Goal: Task Accomplishment & Management: Complete application form

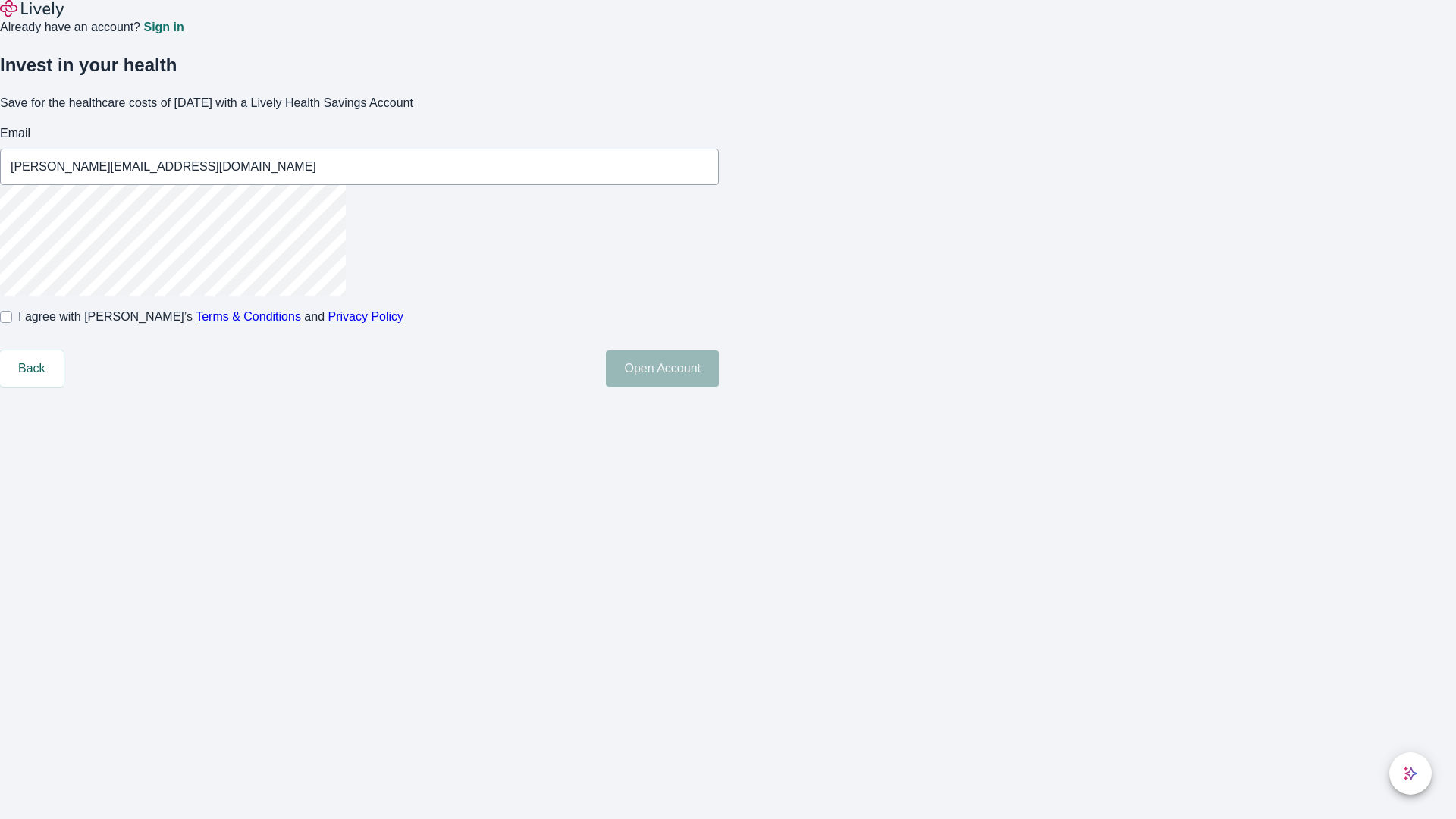
click at [13, 323] on input "I agree with Lively’s Terms & Conditions and Privacy Policy" at bounding box center [6, 317] width 13 height 13
checkbox input "true"
click at [719, 387] on button "Open Account" at bounding box center [662, 368] width 113 height 37
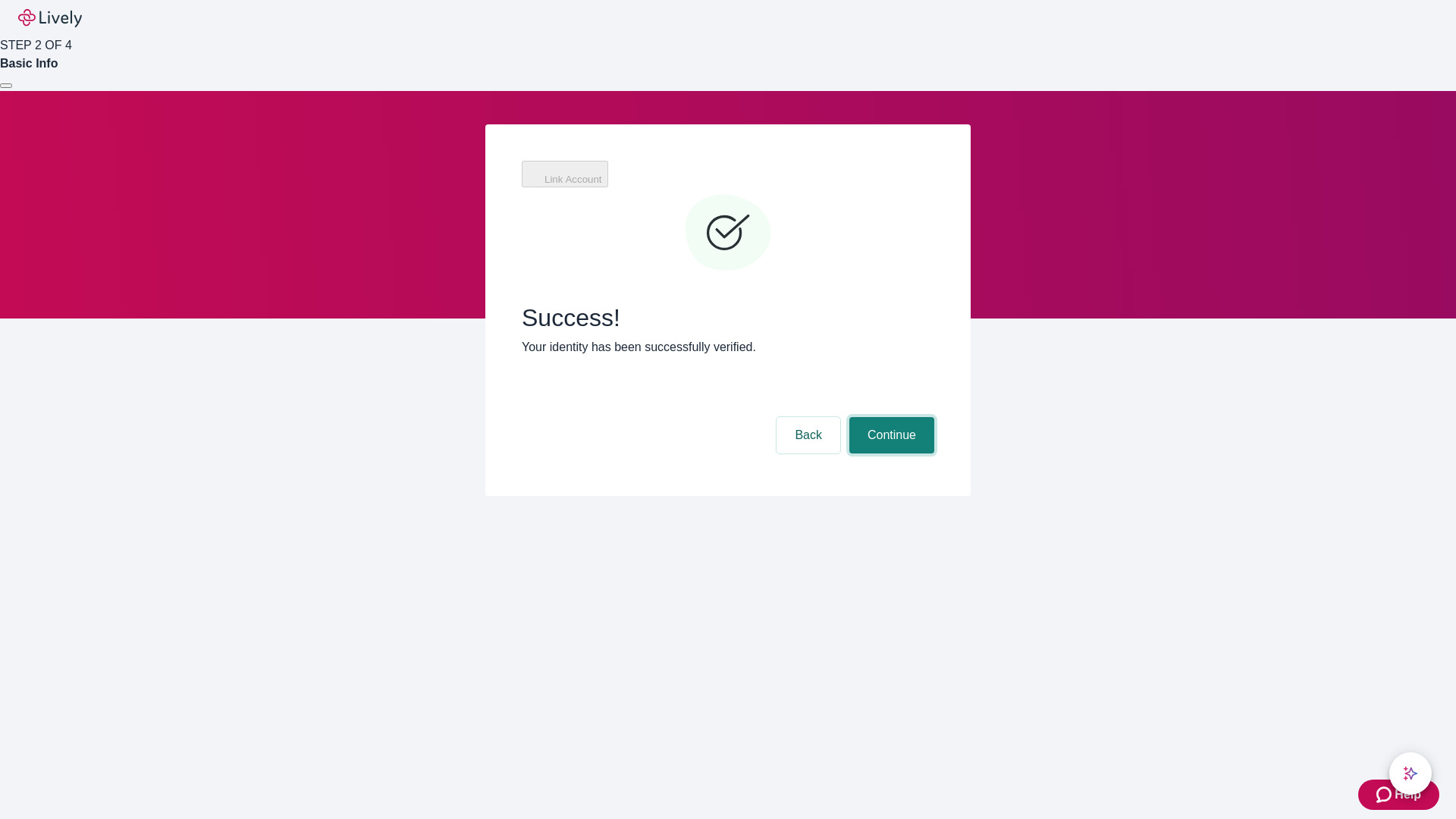
click at [889, 417] on button "Continue" at bounding box center [891, 435] width 85 height 37
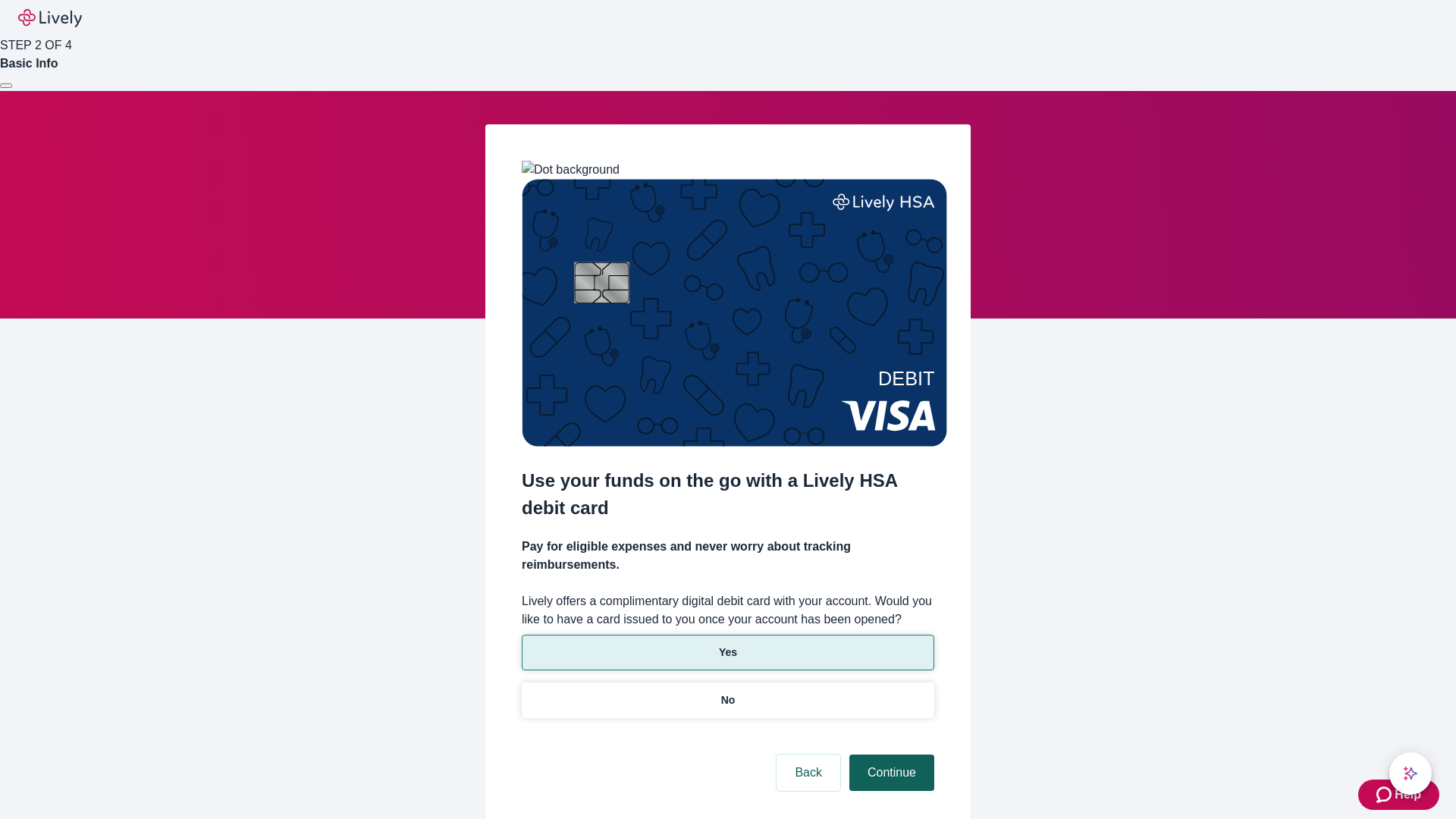
click at [727, 644] on p "Yes" at bounding box center [728, 652] width 18 height 16
click at [889, 754] on button "Continue" at bounding box center [891, 772] width 85 height 37
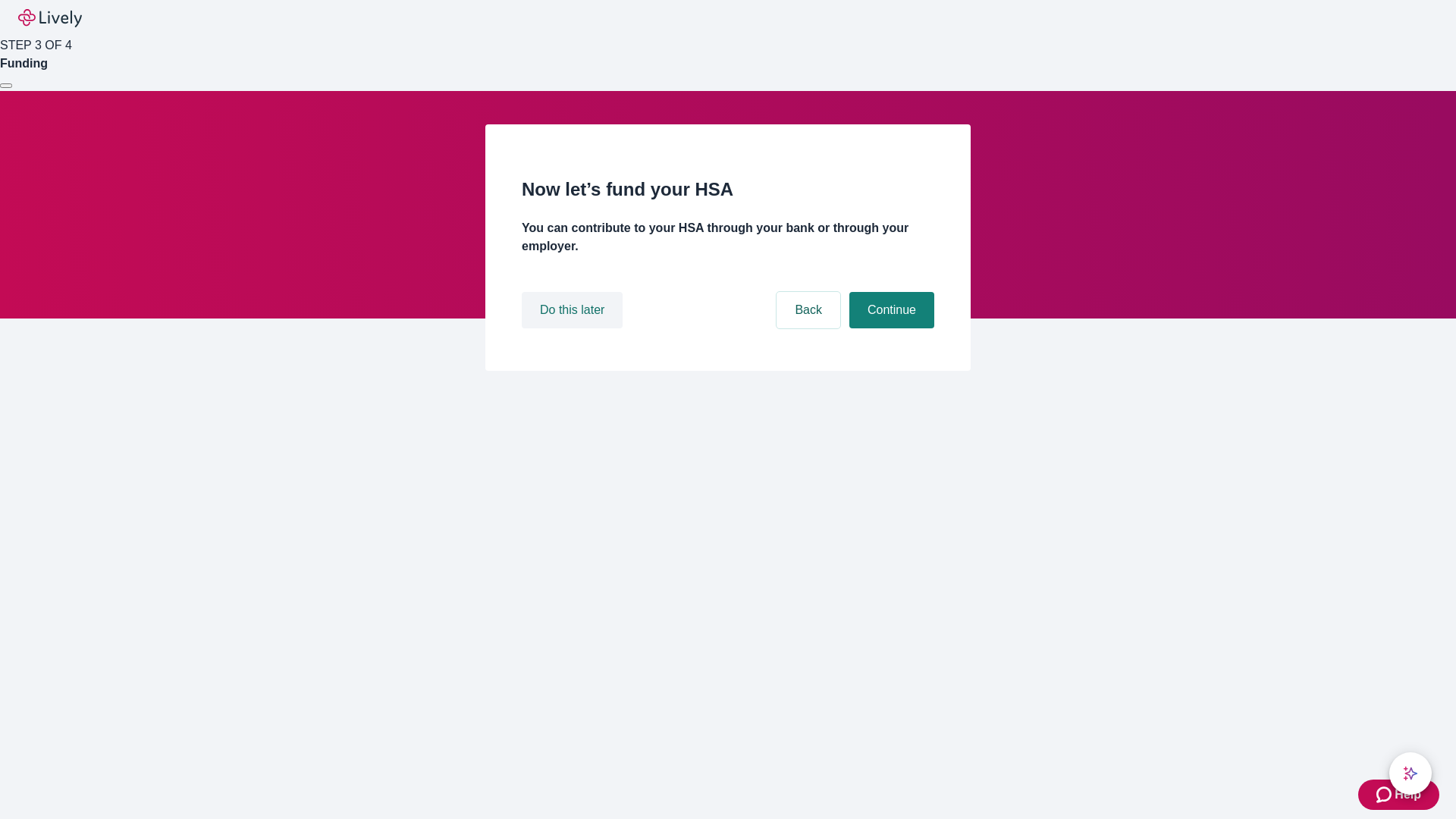
click at [574, 328] on button "Do this later" at bounding box center [571, 309] width 100 height 37
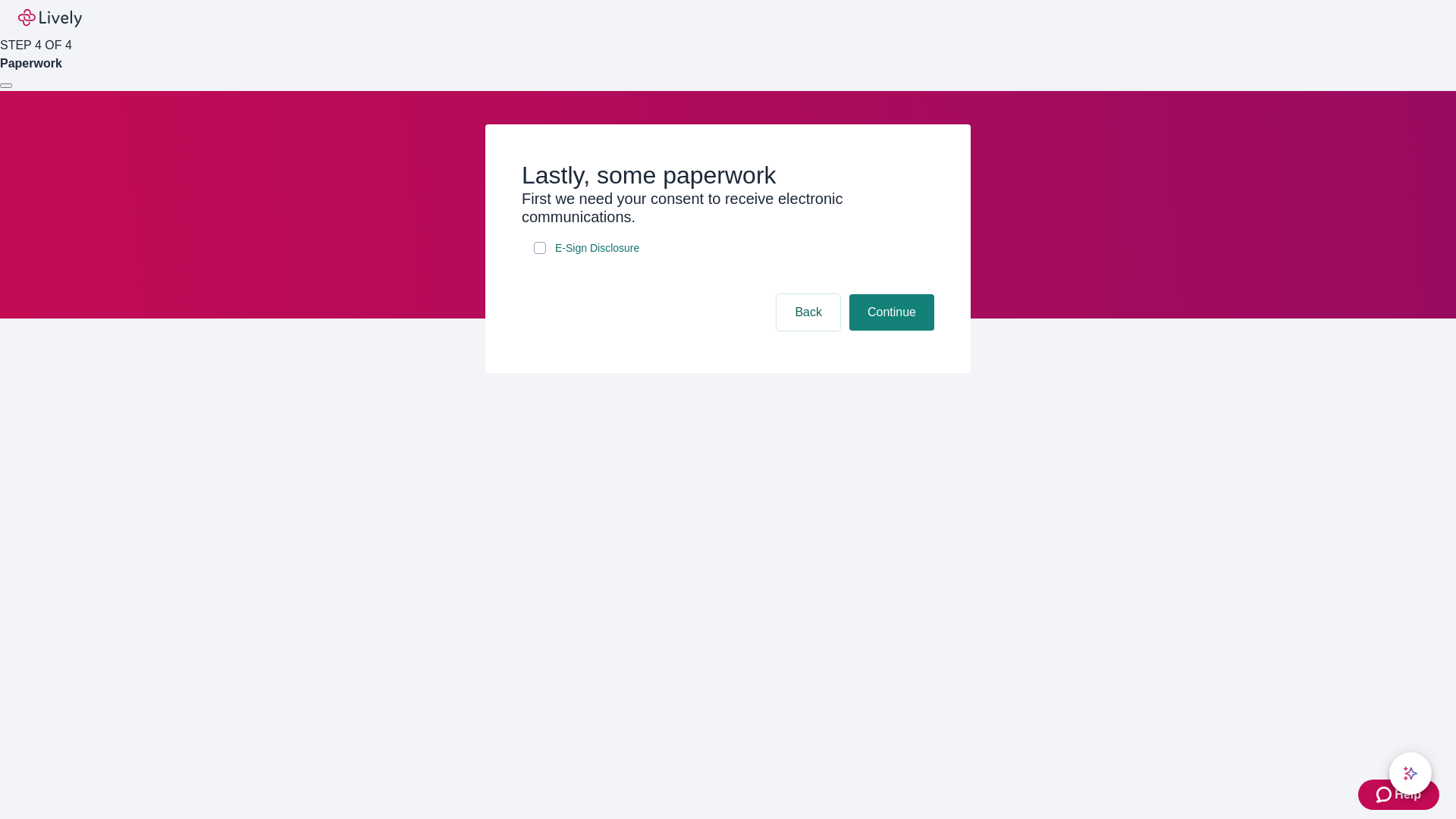
click at [540, 254] on input "E-Sign Disclosure" at bounding box center [540, 248] width 13 height 13
checkbox input "true"
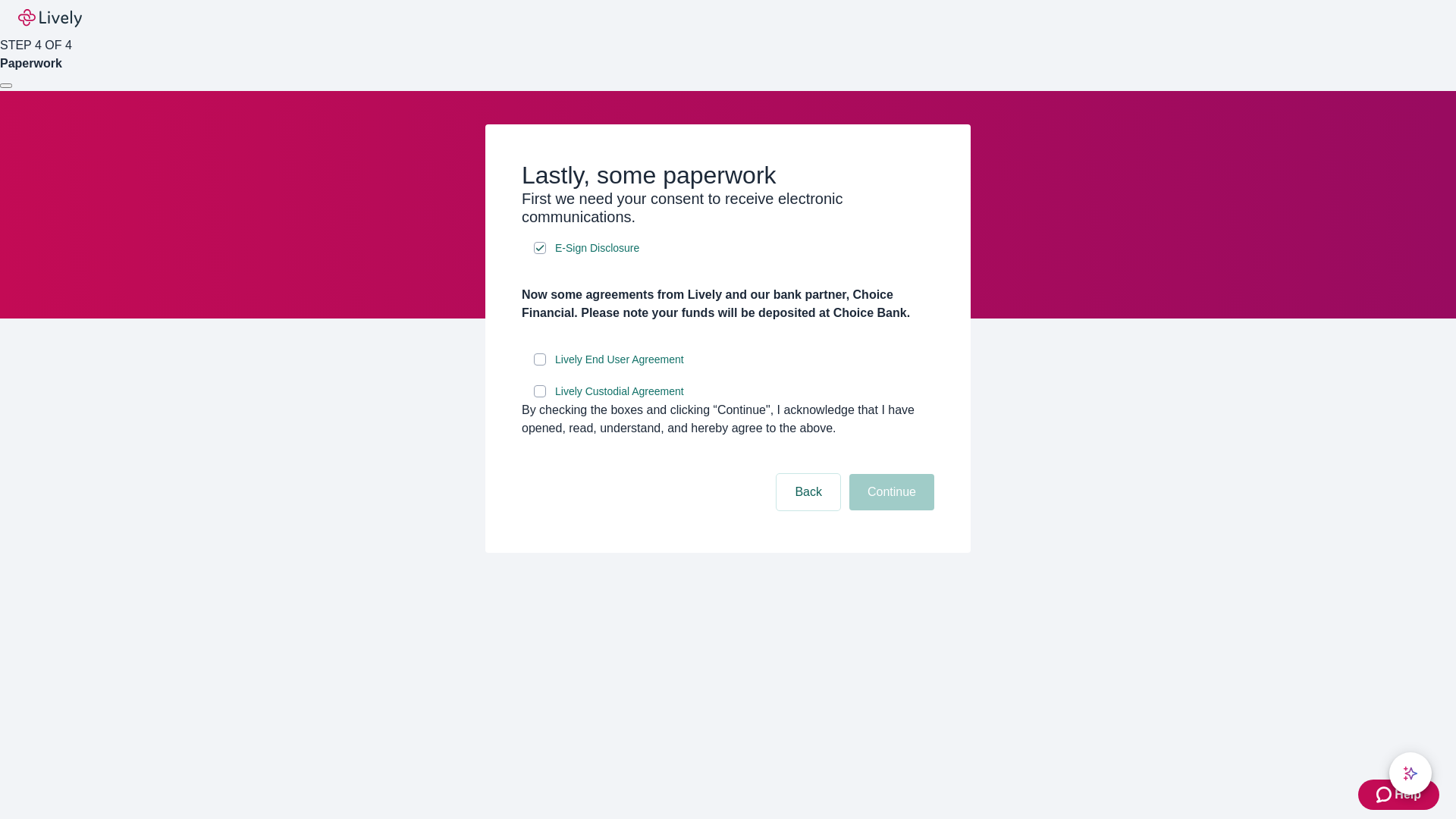
click at [540, 365] on input "Lively End User Agreement" at bounding box center [540, 360] width 13 height 13
checkbox input "true"
click at [540, 397] on input "Lively Custodial Agreement" at bounding box center [540, 391] width 13 height 13
checkbox input "true"
click at [889, 510] on button "Continue" at bounding box center [891, 492] width 85 height 37
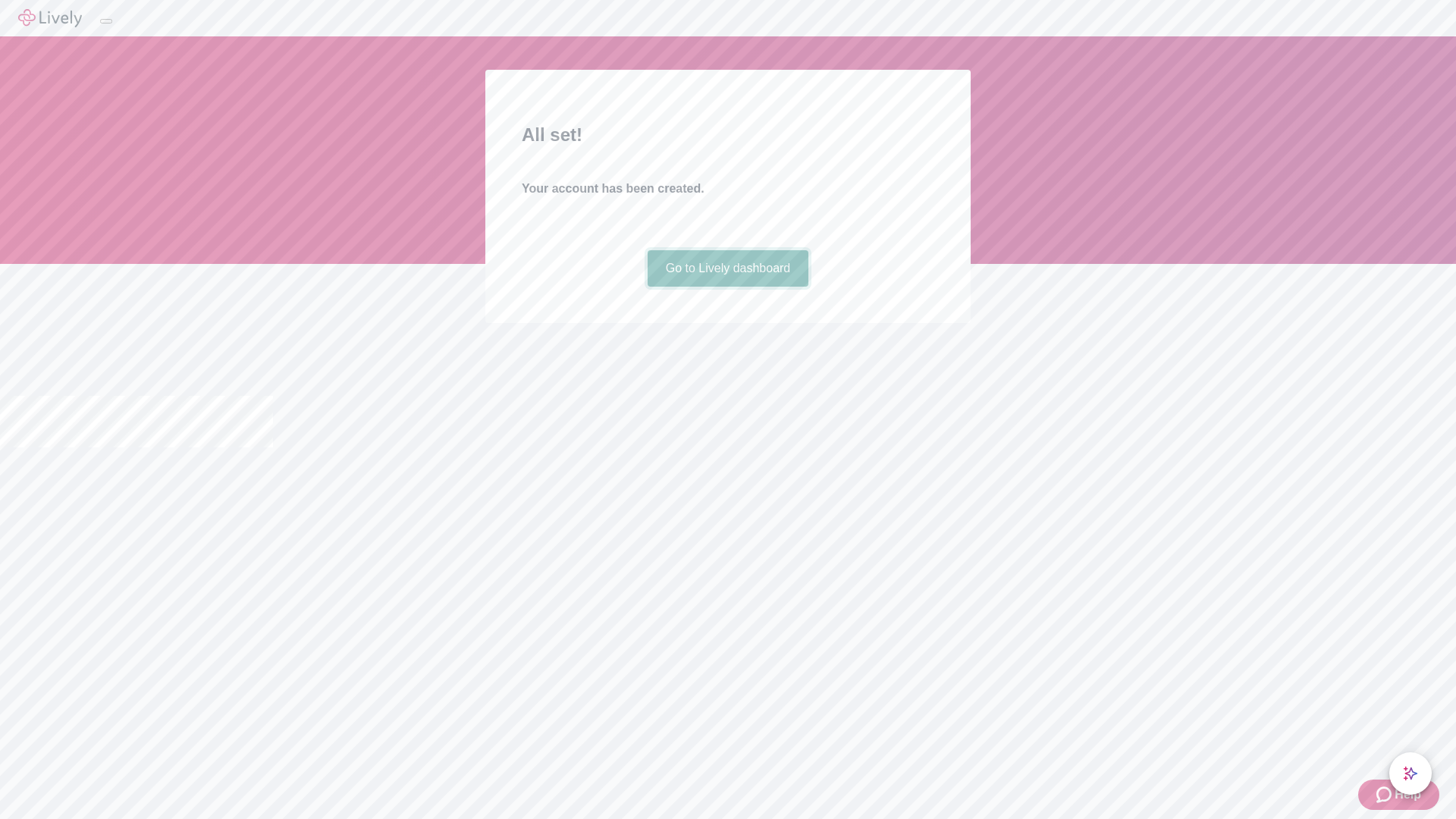
click at [727, 286] on link "Go to Lively dashboard" at bounding box center [728, 268] width 161 height 37
